Goal: Find specific page/section: Find specific page/section

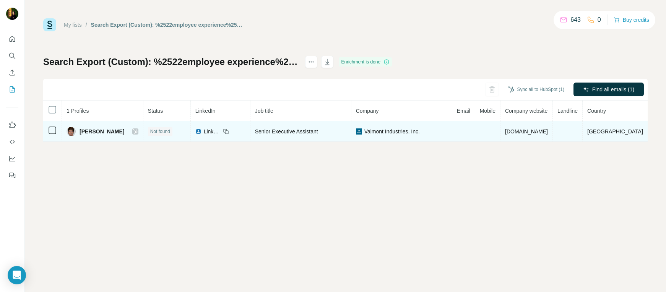
click at [134, 130] on div at bounding box center [135, 131] width 6 height 6
click at [133, 132] on icon at bounding box center [135, 131] width 5 height 6
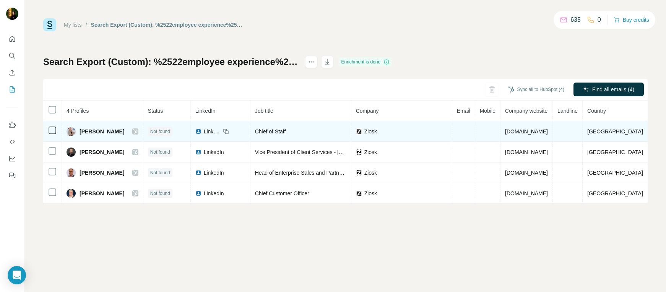
click at [136, 132] on icon at bounding box center [135, 131] width 4 height 5
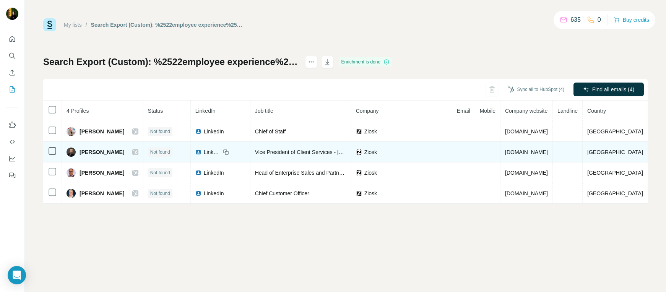
click at [137, 152] on icon at bounding box center [135, 152] width 4 height 5
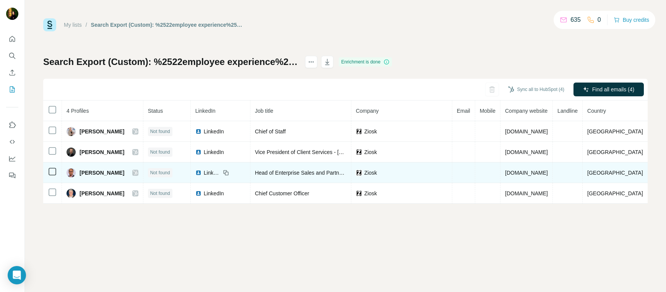
click at [136, 173] on icon at bounding box center [135, 173] width 4 height 5
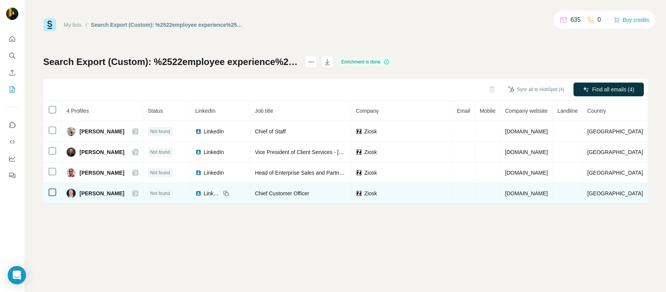
click at [133, 193] on icon at bounding box center [135, 193] width 5 height 6
